Goal: Navigation & Orientation: Find specific page/section

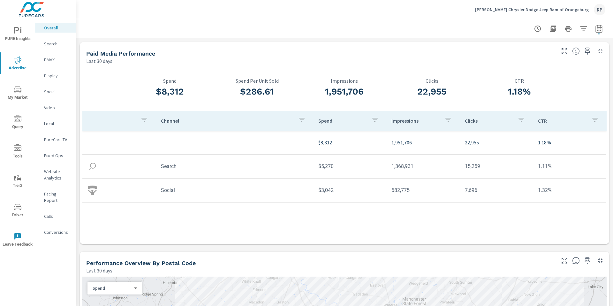
scroll to position [569, 0]
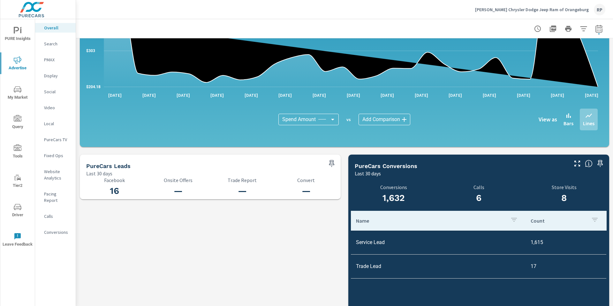
click at [598, 11] on div "RP" at bounding box center [599, 9] width 11 height 11
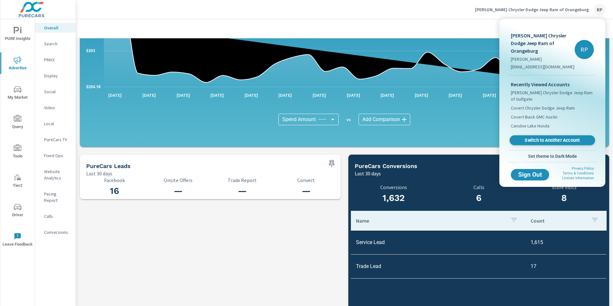
click at [551, 137] on span "Switch to Another Account" at bounding box center [552, 140] width 78 height 6
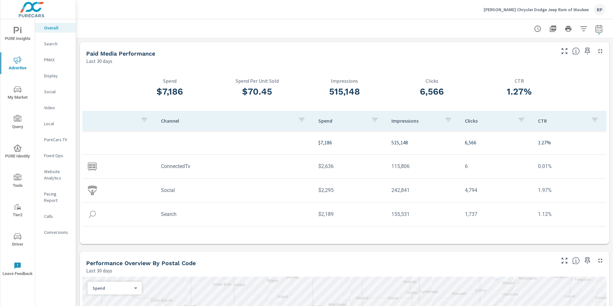
click at [22, 237] on span "Driver" at bounding box center [17, 241] width 31 height 16
